Goal: Task Accomplishment & Management: Manage account settings

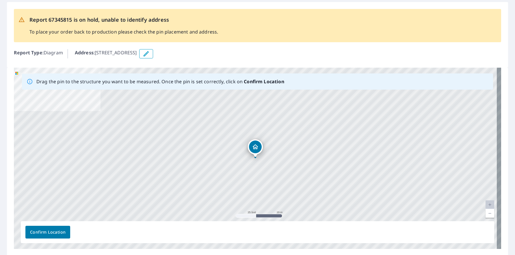
scroll to position [23, 0]
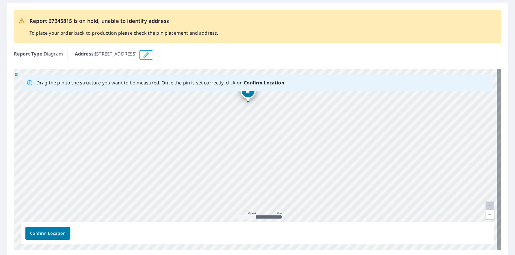
drag, startPoint x: 283, startPoint y: 150, endPoint x: 300, endPoint y: 76, distance: 75.7
click at [300, 76] on div "Drag the pin to the structure you want to be measured. Once the pin is set corr…" at bounding box center [258, 159] width 488 height 181
drag, startPoint x: 253, startPoint y: 171, endPoint x: 373, endPoint y: 153, distance: 121.0
click at [371, 153] on div "22460 Klines Resort Rd Lot 18 Three Rivers, MI 49093" at bounding box center [258, 159] width 488 height 181
drag, startPoint x: 308, startPoint y: 121, endPoint x: 365, endPoint y: 223, distance: 116.5
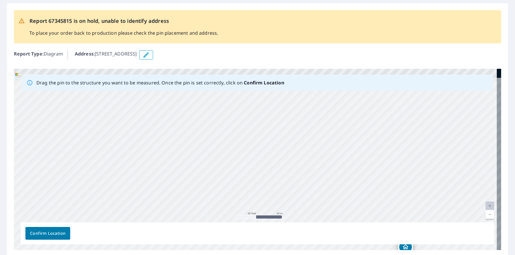
click at [367, 222] on div "Drag the pin to the structure you want to be measured. Once the pin is set corr…" at bounding box center [258, 159] width 488 height 181
drag, startPoint x: 355, startPoint y: 148, endPoint x: 232, endPoint y: 92, distance: 135.4
click at [231, 92] on div "22460 Klines Resort Rd Lot 18 Three Rivers, MI 49093" at bounding box center [258, 159] width 488 height 181
drag, startPoint x: 301, startPoint y: 203, endPoint x: 199, endPoint y: 81, distance: 159.5
click at [199, 81] on div "Drag the pin to the structure you want to be measured. Once the pin is set corr…" at bounding box center [258, 159] width 488 height 181
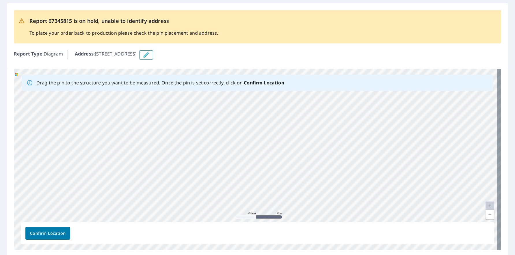
drag, startPoint x: 285, startPoint y: 161, endPoint x: 134, endPoint y: 113, distance: 158.4
click at [134, 113] on div "22460 Klines Resort Rd Lot 18 Three Rivers, MI 49093" at bounding box center [258, 159] width 488 height 181
drag, startPoint x: 283, startPoint y: 156, endPoint x: 165, endPoint y: 117, distance: 124.7
click at [165, 117] on div "22460 Klines Resort Rd Lot 18 Three Rivers, MI 49093" at bounding box center [258, 159] width 488 height 181
drag, startPoint x: 283, startPoint y: 153, endPoint x: 382, endPoint y: 210, distance: 113.9
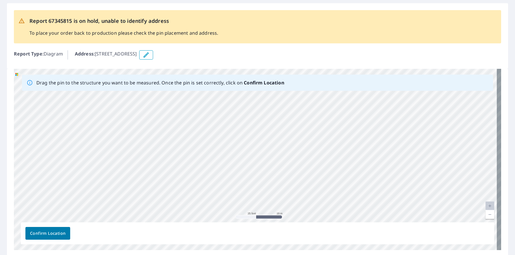
click at [263, 242] on div "Drag the pin to the structure you want to be measured. Once the pin is set corr…" at bounding box center [258, 159] width 488 height 181
drag, startPoint x: 343, startPoint y: 181, endPoint x: 324, endPoint y: 244, distance: 65.9
click at [325, 255] on html "Dashboard Order History Order Report 67345815 is on hold, unable to identify ad…" at bounding box center [257, 127] width 515 height 255
drag, startPoint x: 349, startPoint y: 198, endPoint x: 36, endPoint y: 186, distance: 312.7
click at [44, 185] on div "22460 Klines Resort Rd Lot 18 Three Rivers, MI 49093" at bounding box center [258, 159] width 488 height 181
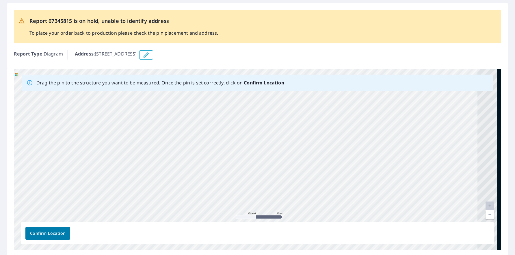
drag, startPoint x: 261, startPoint y: 141, endPoint x: 27, endPoint y: 130, distance: 234.7
click at [28, 130] on div "22460 Klines Resort Rd Lot 18 Three Rivers, MI 49093" at bounding box center [258, 159] width 488 height 181
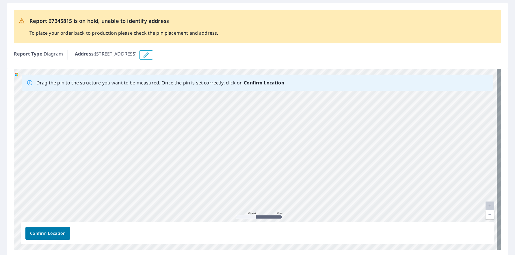
drag, startPoint x: 215, startPoint y: 143, endPoint x: 237, endPoint y: 52, distance: 94.2
click at [226, 40] on div "Report 67345815 is on hold, unable to identify address To place your order back…" at bounding box center [257, 130] width 515 height 263
drag, startPoint x: 306, startPoint y: 209, endPoint x: 399, endPoint y: 219, distance: 93.3
click at [395, 220] on div "22460 Klines Resort Rd Lot 18 Three Rivers, MI 49093" at bounding box center [258, 159] width 488 height 181
drag, startPoint x: 308, startPoint y: 160, endPoint x: 404, endPoint y: 262, distance: 138.9
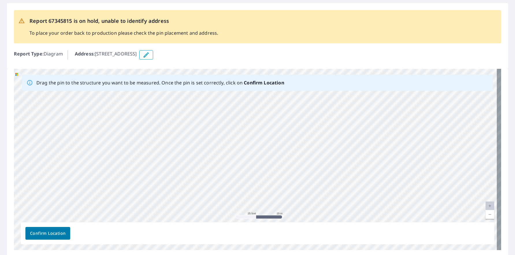
click at [404, 255] on html "Dashboard Order History Order Report 67345815 is on hold, unable to identify ad…" at bounding box center [257, 127] width 515 height 255
drag, startPoint x: 253, startPoint y: 183, endPoint x: 434, endPoint y: 222, distance: 185.3
click at [434, 222] on div "22460 Klines Resort Rd Lot 18 Three Rivers, MI 49093" at bounding box center [258, 159] width 488 height 181
drag, startPoint x: 209, startPoint y: 179, endPoint x: 403, endPoint y: 198, distance: 194.6
click at [403, 198] on div "22460 Klines Resort Rd Lot 18 Three Rivers, MI 49093" at bounding box center [258, 159] width 488 height 181
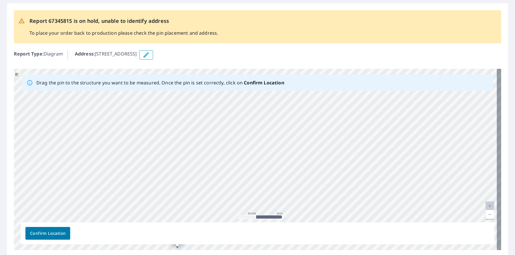
drag, startPoint x: 222, startPoint y: 153, endPoint x: 365, endPoint y: 202, distance: 151.6
click at [393, 212] on div "22460 Klines Resort Rd Lot 18 Three Rivers, MI 49093" at bounding box center [258, 159] width 488 height 181
drag, startPoint x: 197, startPoint y: 174, endPoint x: 440, endPoint y: 179, distance: 242.3
click at [438, 180] on div "22460 Klines Resort Rd Lot 18 Three Rivers, MI 49093" at bounding box center [258, 159] width 488 height 181
drag, startPoint x: 226, startPoint y: 179, endPoint x: 226, endPoint y: 11, distance: 168.0
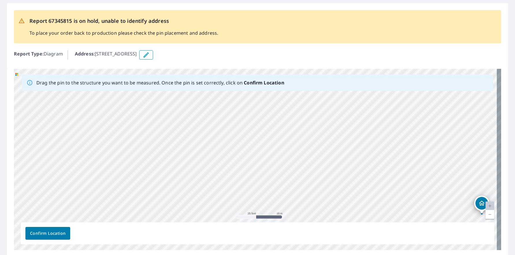
click at [228, 11] on div "Report 67345815 is on hold, unable to identify address To place your order back…" at bounding box center [257, 130] width 515 height 263
drag, startPoint x: 312, startPoint y: 163, endPoint x: 84, endPoint y: 56, distance: 252.3
click at [84, 56] on div "Report 67345815 is on hold, unable to identify address To place your order back…" at bounding box center [257, 130] width 515 height 263
drag, startPoint x: 207, startPoint y: 191, endPoint x: 186, endPoint y: 120, distance: 74.3
click at [186, 121] on div "22460 Klines Resort Rd Lot 18 Three Rivers, MI 49093" at bounding box center [258, 159] width 488 height 181
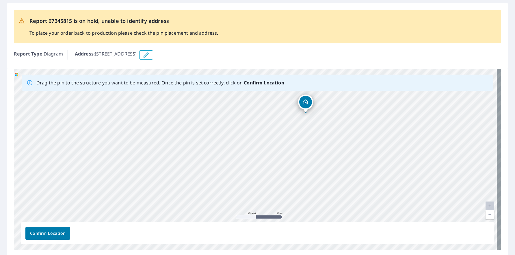
drag, startPoint x: 294, startPoint y: 214, endPoint x: 198, endPoint y: 77, distance: 167.5
click at [198, 77] on div "Drag the pin to the structure you want to be measured. Once the pin is set corr…" at bounding box center [258, 159] width 488 height 181
drag, startPoint x: 241, startPoint y: 108, endPoint x: 213, endPoint y: 63, distance: 52.9
click at [213, 63] on div "Report 67345815 is on hold, unable to identify address To place your order back…" at bounding box center [257, 130] width 515 height 263
drag, startPoint x: 273, startPoint y: 127, endPoint x: 1, endPoint y: 53, distance: 282.8
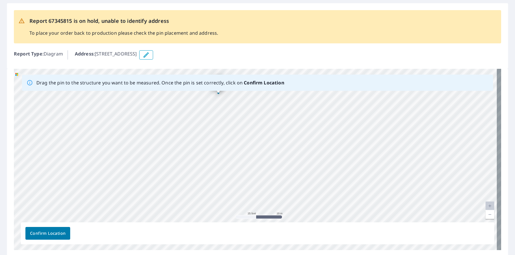
click at [3, 52] on div "Report 67345815 is on hold, unable to identify address To place your order back…" at bounding box center [257, 130] width 515 height 263
click at [412, 185] on div "22460 Klines Resort Rd Lot 18 Three Rivers, MI 49093" at bounding box center [258, 159] width 488 height 181
drag, startPoint x: 317, startPoint y: 226, endPoint x: 286, endPoint y: 271, distance: 55.3
click at [286, 255] on html "Dashboard Order History Order Report 67345815 is on hold, unable to identify ad…" at bounding box center [257, 127] width 515 height 255
drag, startPoint x: 369, startPoint y: 177, endPoint x: 86, endPoint y: 271, distance: 299.0
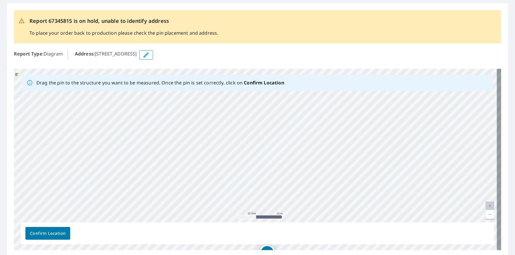
click at [86, 255] on html "Dashboard Order History Order Report 67345815 is on hold, unable to identify ad…" at bounding box center [257, 127] width 515 height 255
drag, startPoint x: 254, startPoint y: 160, endPoint x: 113, endPoint y: 171, distance: 141.5
click at [113, 171] on div "22460 Klines Resort Rd Lot 18 Three Rivers, MI 49093" at bounding box center [258, 159] width 488 height 181
drag, startPoint x: 438, startPoint y: 163, endPoint x: 151, endPoint y: 114, distance: 291.2
click at [143, 101] on div "22460 Klines Resort Rd Lot 18 Three Rivers, MI 49093" at bounding box center [258, 159] width 488 height 181
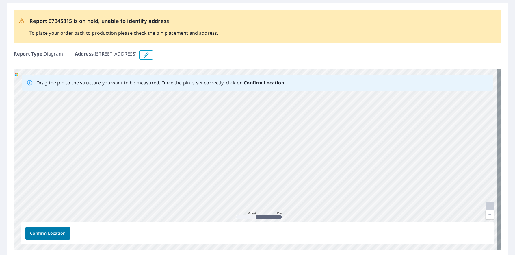
drag, startPoint x: 376, startPoint y: 134, endPoint x: 205, endPoint y: 75, distance: 179.9
click at [204, 76] on div "Drag the pin to the structure you want to be measured. Once the pin is set corr…" at bounding box center [258, 159] width 488 height 181
drag, startPoint x: 274, startPoint y: 191, endPoint x: 265, endPoint y: 97, distance: 94.1
click at [265, 97] on div "22460 Klines Resort Rd Lot 18 Three Rivers, MI 49093" at bounding box center [258, 159] width 488 height 181
drag, startPoint x: 287, startPoint y: 142, endPoint x: 271, endPoint y: 82, distance: 62.6
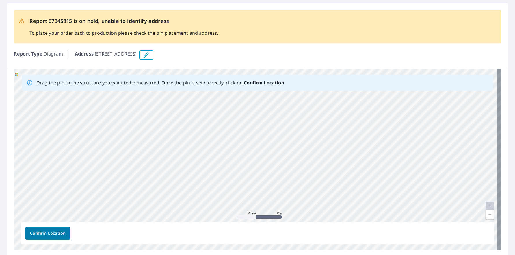
click at [271, 82] on div "Drag the pin to the structure you want to be measured. Once the pin is set corr…" at bounding box center [258, 159] width 488 height 181
drag, startPoint x: 283, startPoint y: 111, endPoint x: 230, endPoint y: 27, distance: 99.9
click at [233, 30] on div "Report 67345815 is on hold, unable to identify address To place your order back…" at bounding box center [257, 130] width 515 height 263
drag, startPoint x: 332, startPoint y: 103, endPoint x: 329, endPoint y: 94, distance: 9.8
click at [329, 94] on div "22460 Klines Resort Rd Lot 18 Three Rivers, MI 49093" at bounding box center [258, 159] width 488 height 181
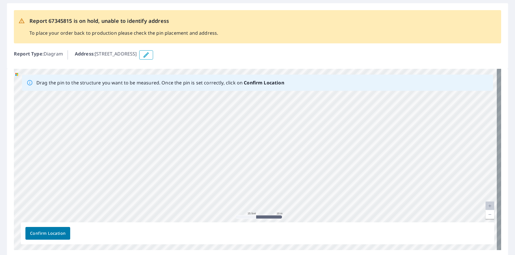
drag, startPoint x: 443, startPoint y: 206, endPoint x: 334, endPoint y: 230, distance: 111.6
click at [324, 241] on div "Drag the pin to the structure you want to be measured. Once the pin is set corr…" at bounding box center [258, 159] width 488 height 181
drag, startPoint x: 431, startPoint y: 123, endPoint x: 384, endPoint y: 271, distance: 155.3
click at [384, 255] on html "Dashboard Order History Order Report 67345815 is on hold, unable to identify ad…" at bounding box center [257, 127] width 515 height 255
drag, startPoint x: 396, startPoint y: 140, endPoint x: 438, endPoint y: 155, distance: 44.3
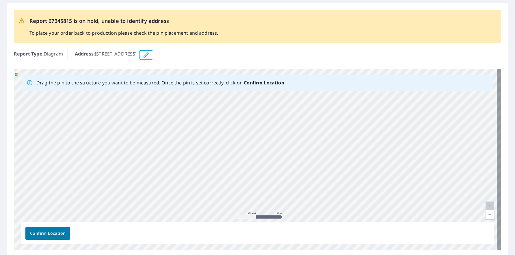
click at [401, 253] on div "Drag the pin to the structure you want to be measured. Once the pin is set corr…" at bounding box center [258, 163] width 502 height 188
drag, startPoint x: 414, startPoint y: 104, endPoint x: 400, endPoint y: 114, distance: 17.1
click at [409, 111] on div "22460 Klines Resort Rd Lot 18 Three Rivers, MI 49093" at bounding box center [258, 159] width 488 height 181
drag, startPoint x: 49, startPoint y: 22, endPoint x: 71, endPoint y: 20, distance: 22.9
click at [71, 20] on p "Report 67345815 is on hold, unable to identify address" at bounding box center [123, 21] width 189 height 8
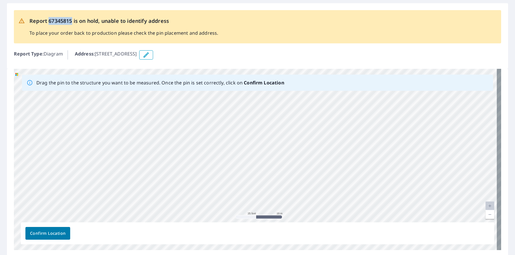
copy p "67345815"
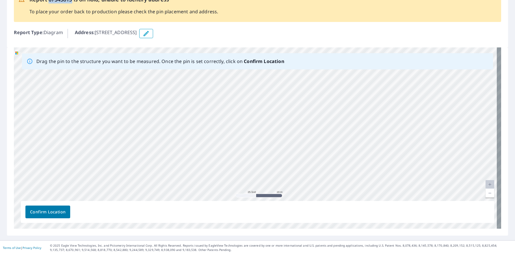
scroll to position [0, 0]
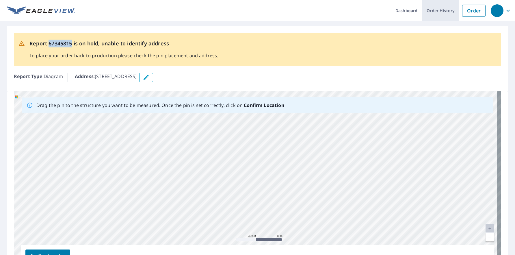
click at [433, 10] on link "Order History" at bounding box center [440, 10] width 37 height 21
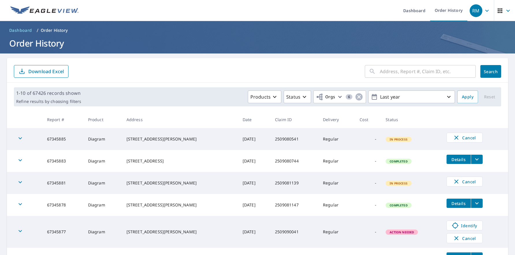
click at [389, 71] on input "text" at bounding box center [428, 71] width 96 height 16
paste input "67345815"
type input "67345815"
click at [485, 73] on span "Search" at bounding box center [491, 71] width 12 height 5
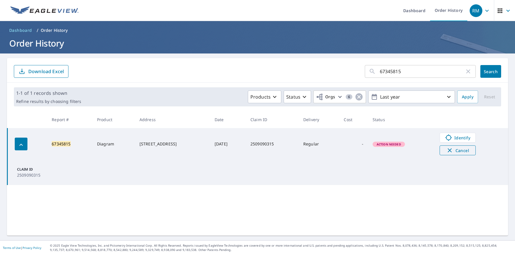
click at [459, 149] on span "Cancel" at bounding box center [458, 150] width 24 height 7
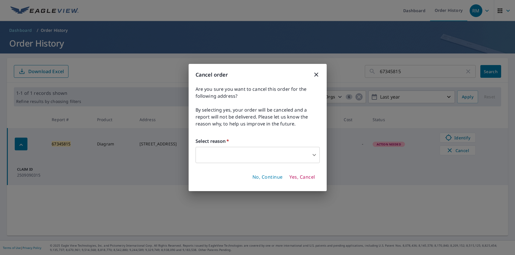
click at [313, 154] on body "RM RM Dashboard Order History RM Dashboard / Order History Order History 673458…" at bounding box center [257, 127] width 515 height 255
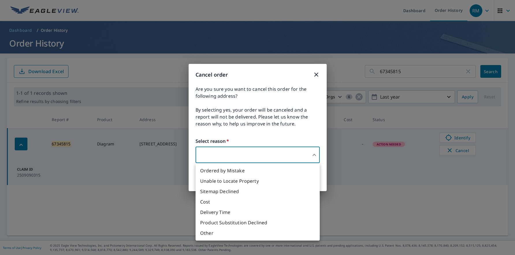
click at [225, 179] on li "Unable to Locate Property" at bounding box center [258, 181] width 124 height 10
type input "31"
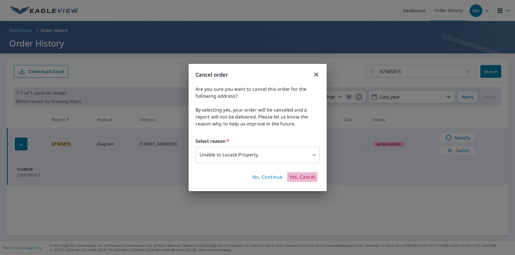
click at [310, 178] on span "Yes, Cancel" at bounding box center [302, 177] width 25 height 6
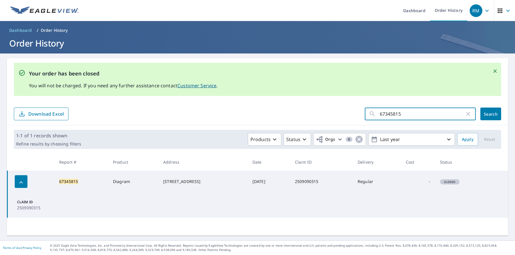
drag, startPoint x: 406, startPoint y: 112, endPoint x: 365, endPoint y: 113, distance: 41.4
click at [365, 113] on div "67345815 ​" at bounding box center [420, 114] width 111 height 13
paste input "67345847"
type input "67345847"
click button "Search" at bounding box center [491, 114] width 21 height 13
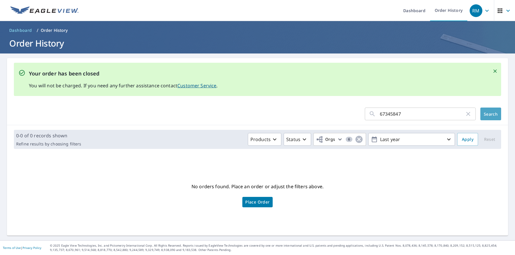
click at [485, 114] on span "Search" at bounding box center [491, 113] width 12 height 5
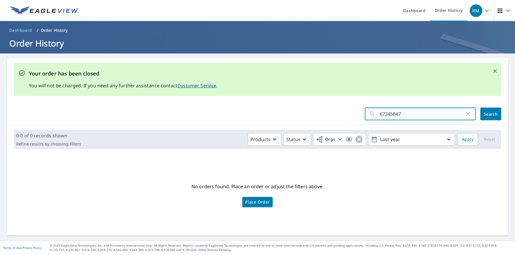
click at [406, 112] on input "67345847" at bounding box center [422, 114] width 85 height 16
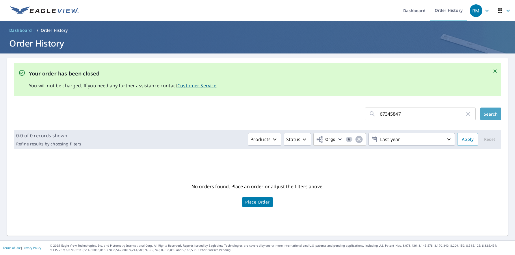
click at [489, 113] on span "Search" at bounding box center [491, 113] width 12 height 5
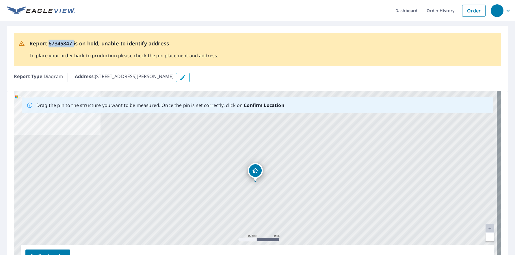
drag, startPoint x: 49, startPoint y: 42, endPoint x: 60, endPoint y: 32, distance: 14.6
click at [74, 43] on p "Report 67345847 is on hold, unable to identify address" at bounding box center [123, 44] width 189 height 8
copy p "67345847"
drag, startPoint x: 48, startPoint y: 42, endPoint x: 71, endPoint y: 44, distance: 23.2
click at [71, 44] on p "Report 67345877 is on hold, unable to identify address" at bounding box center [123, 44] width 189 height 8
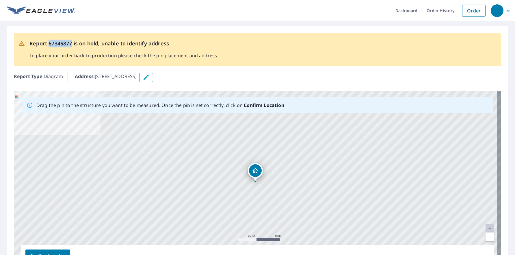
copy p "67345877"
click at [433, 14] on link "Order History" at bounding box center [440, 10] width 37 height 21
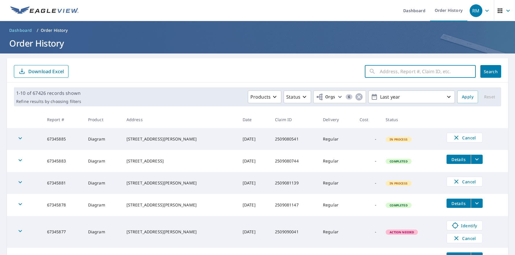
drag, startPoint x: 376, startPoint y: 71, endPoint x: 381, endPoint y: 66, distance: 7.4
click at [380, 69] on input "text" at bounding box center [428, 71] width 96 height 16
paste input "67345877"
type input "67345877"
click button "Search" at bounding box center [491, 71] width 21 height 13
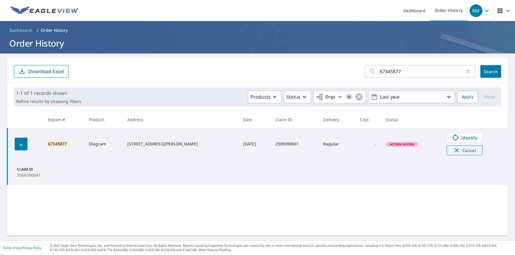
click at [462, 151] on span "Cancel" at bounding box center [465, 150] width 24 height 7
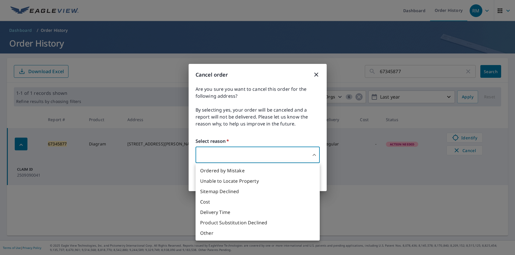
click at [314, 156] on body "RM RM Dashboard Order History RM Dashboard / Order History Order History 673458…" at bounding box center [257, 127] width 515 height 255
drag, startPoint x: 237, startPoint y: 182, endPoint x: 241, endPoint y: 180, distance: 3.8
click at [237, 181] on li "Unable to Locate Property" at bounding box center [258, 181] width 124 height 10
type input "31"
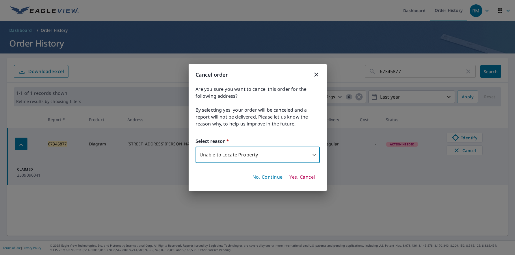
click at [303, 175] on span "Yes, Cancel" at bounding box center [302, 177] width 25 height 6
